Goal: Communication & Community: Answer question/provide support

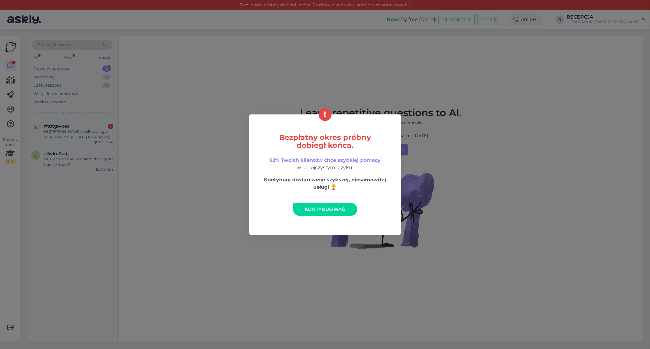
click at [327, 213] on link "Kontynuować" at bounding box center [325, 209] width 64 height 13
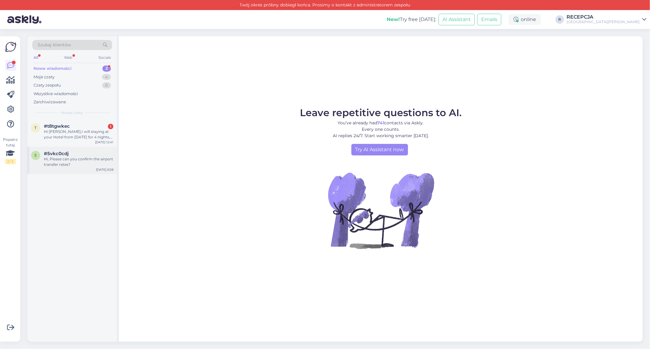
click at [82, 163] on div "Hi, Please can you confirm the airport transfer rates?" at bounding box center [79, 161] width 70 height 11
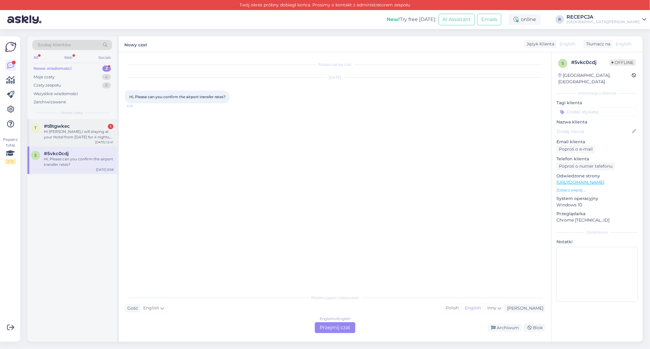
click at [83, 135] on div "Hi [PERSON_NAME],I will staying at your Hotel from [DATE] for 4 nights, is it p…" at bounding box center [79, 134] width 70 height 11
click at [74, 165] on div "Hi, Please can you confirm the airport transfer rates?" at bounding box center [79, 161] width 70 height 11
click at [65, 145] on div "t #t8tgwkec Hi [PERSON_NAME],I will staying at your Hotel from [DATE] for 4 nig…" at bounding box center [72, 132] width 90 height 27
click at [41, 157] on div "5 #5vkc0cdj Hi, Please can you confirm the airport transfer rates?" at bounding box center [72, 159] width 82 height 16
click at [194, 315] on div "Wybierz język i odpowiedz Gość English Ja Polish English Inny English to Englis…" at bounding box center [335, 313] width 421 height 42
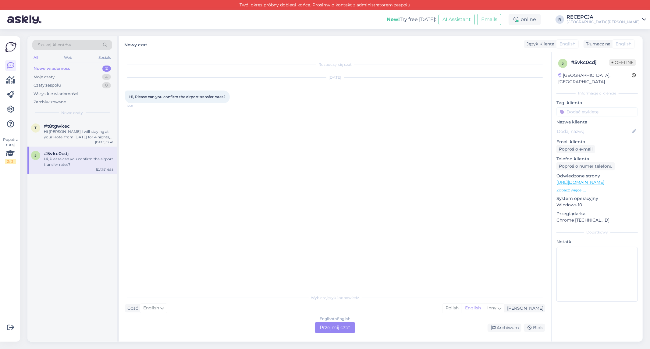
click at [327, 324] on div "English to English Przejmij czat" at bounding box center [335, 327] width 41 height 11
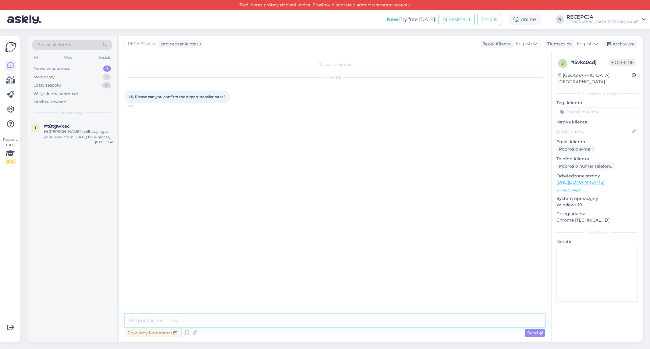
click at [244, 318] on textarea at bounding box center [335, 320] width 421 height 13
paste textarea "For the comfort of our guests there is a possibility to order a transfer from t…"
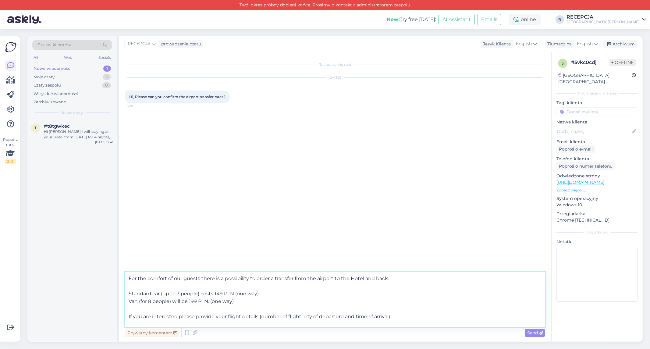
click at [256, 294] on textarea "For the comfort of our guests there is a possibility to order a transfer from t…" at bounding box center [335, 299] width 421 height 55
click at [282, 295] on textarea "For the comfort of our guests there is a possibility to order a transfer from t…" at bounding box center [335, 299] width 421 height 55
type textarea "For the comfort of our guests there is a possibility to order a transfer from t…"
click at [537, 332] on span "Send" at bounding box center [536, 332] width 16 height 5
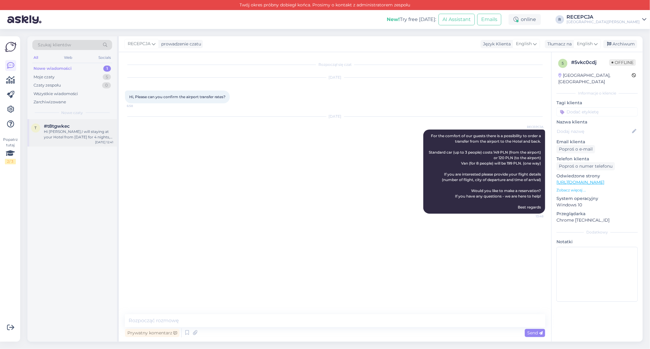
click at [77, 140] on div "t #t8tgwkec Hi [PERSON_NAME],I will staying at your Hotel from [DATE] for 4 nig…" at bounding box center [72, 132] width 90 height 27
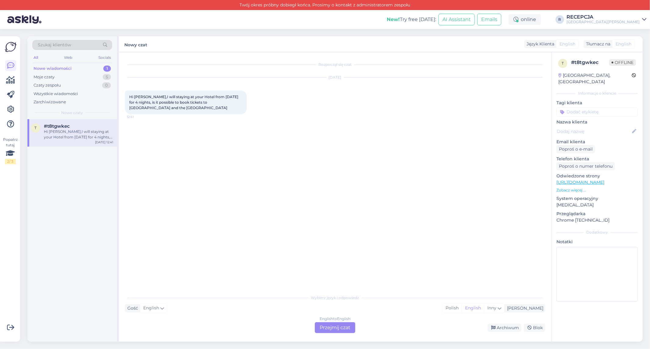
click at [130, 95] on span "Hi [PERSON_NAME],I will staying at your Hotel from [DATE] for 4 nights, is it p…" at bounding box center [184, 103] width 110 height 16
click at [138, 109] on span "Hi [PERSON_NAME],I will staying at your Hotel from [DATE] for 4 nights, is it p…" at bounding box center [184, 103] width 110 height 16
drag, startPoint x: 138, startPoint y: 108, endPoint x: 127, endPoint y: 92, distance: 20.0
click at [127, 92] on div "Hi [PERSON_NAME],I will staying at your Hotel from [DATE] for 4 nights, is it p…" at bounding box center [186, 103] width 122 height 24
copy span "Hi [PERSON_NAME],I will staying at your Hotel from [DATE] for 4 nights, is it p…"
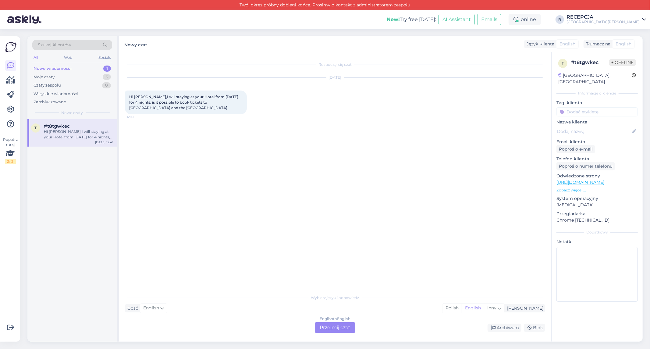
click at [361, 136] on div "Rozpoczął się czat [DATE] Hi [PERSON_NAME],I will staying at your Hotel from [D…" at bounding box center [338, 172] width 426 height 228
click at [343, 330] on div "English to English Przejmij czat" at bounding box center [335, 327] width 41 height 11
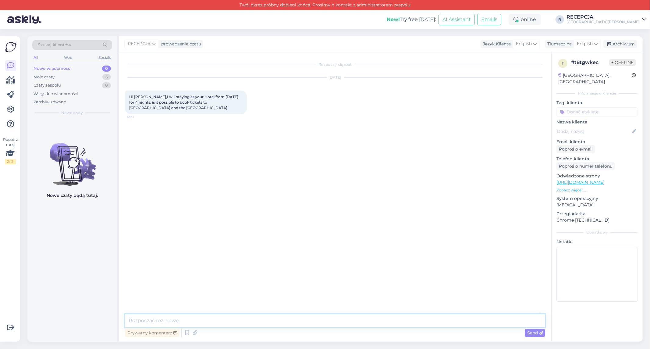
click at [205, 322] on textarea at bounding box center [335, 320] width 421 height 13
paste textarea "Hello, Thank you for your message. We can arrange a combined tour that includes…"
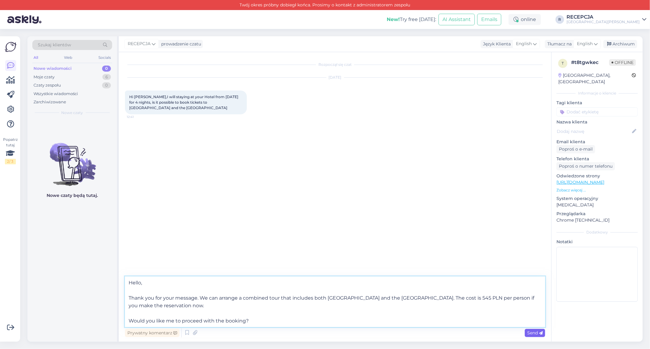
type textarea "Hello, Thank you for your message. We can arrange a combined tour that includes…"
click at [539, 331] on icon at bounding box center [541, 333] width 4 height 4
